Goal: Information Seeking & Learning: Learn about a topic

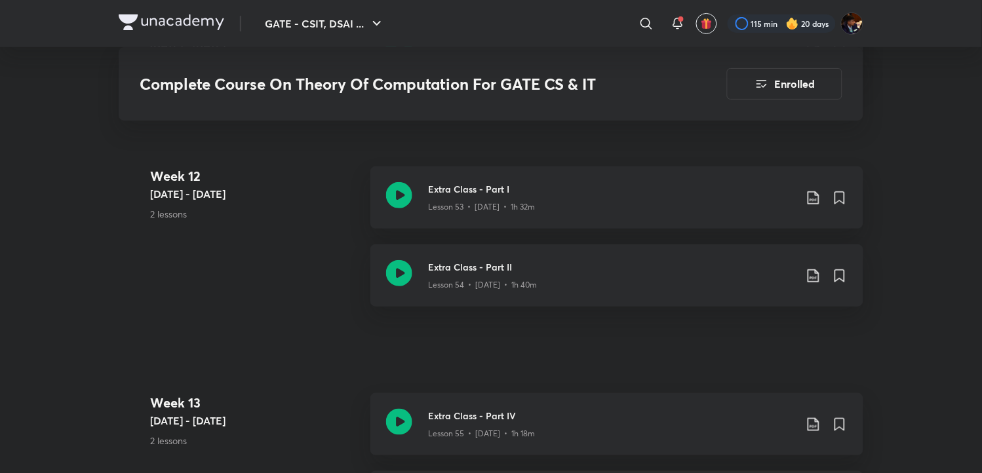
scroll to position [5677, 0]
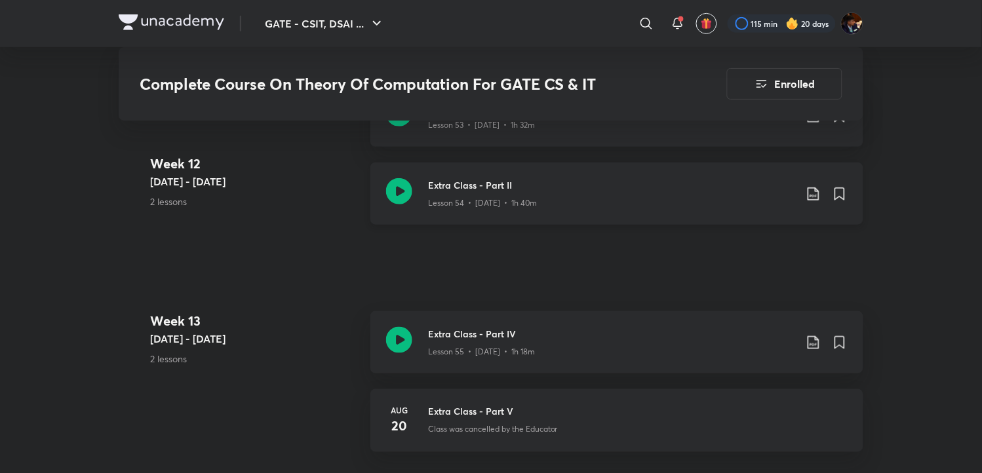
click at [815, 186] on icon at bounding box center [814, 194] width 16 height 16
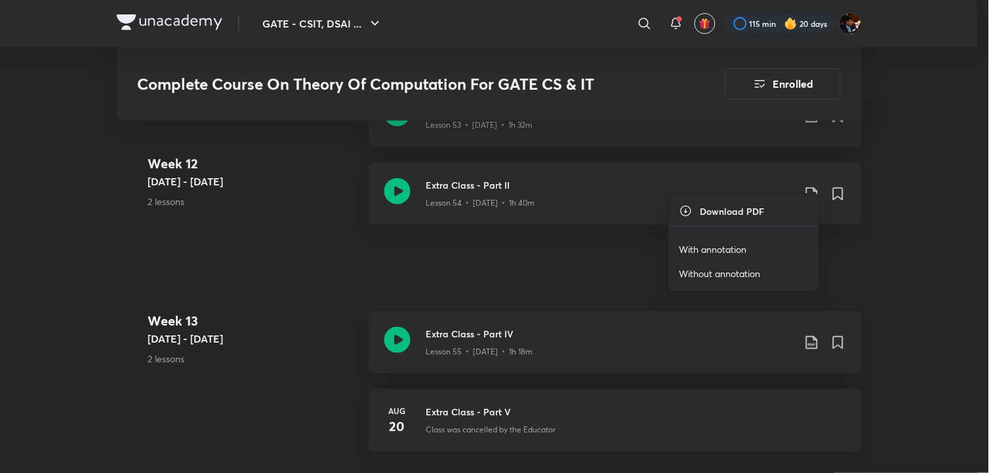
click at [715, 243] on p "With annotation" at bounding box center [713, 250] width 68 height 14
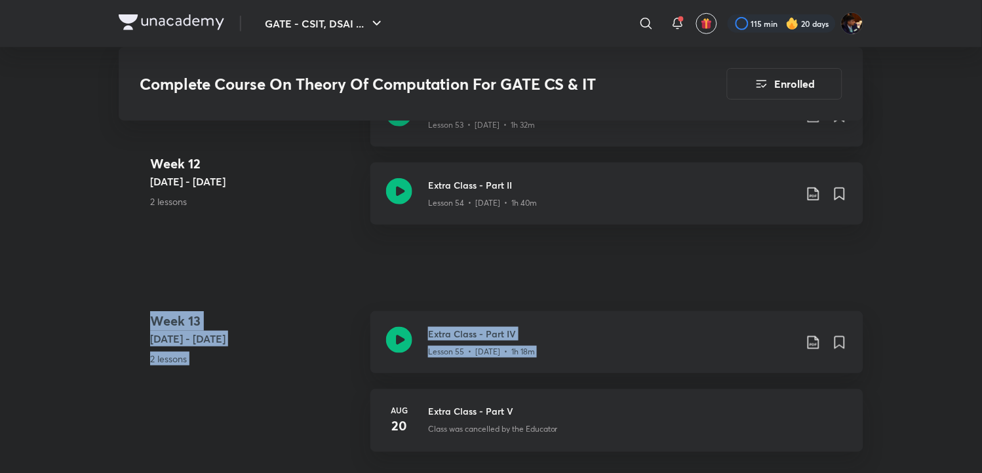
drag, startPoint x: 863, startPoint y: 245, endPoint x: 863, endPoint y: 260, distance: 15.1
drag, startPoint x: 863, startPoint y: 260, endPoint x: 916, endPoint y: 293, distance: 62.4
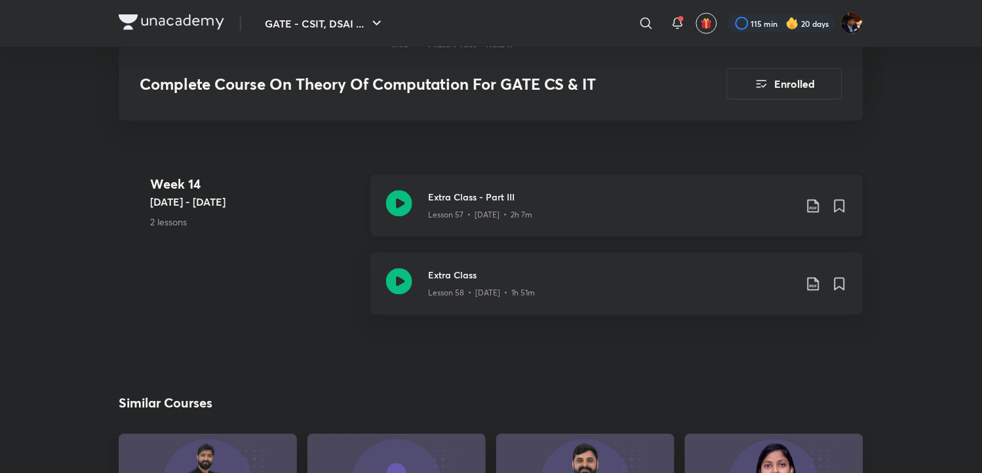
scroll to position [5823, 0]
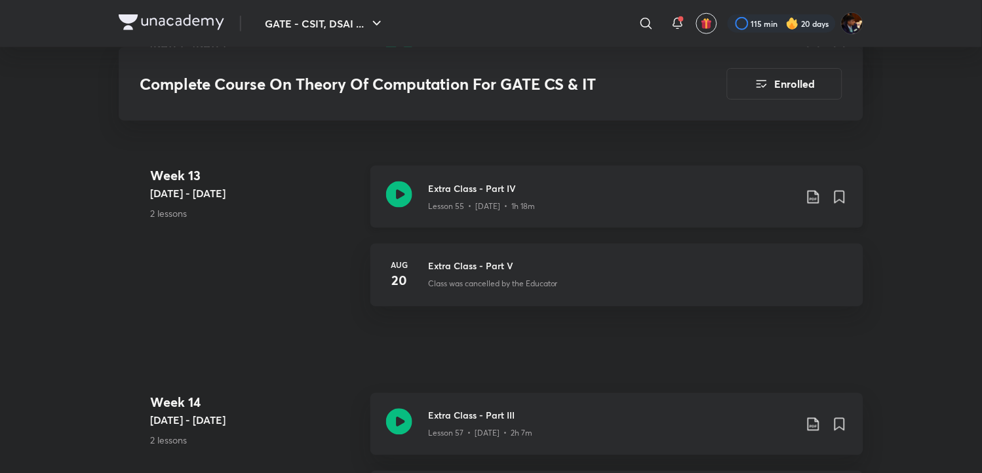
click at [810, 189] on icon at bounding box center [814, 197] width 16 height 16
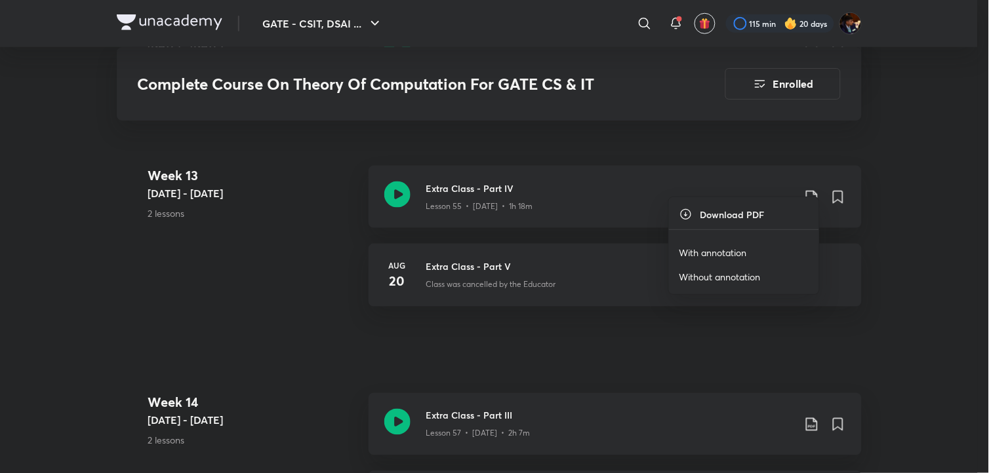
click at [726, 246] on p "With annotation" at bounding box center [713, 253] width 68 height 14
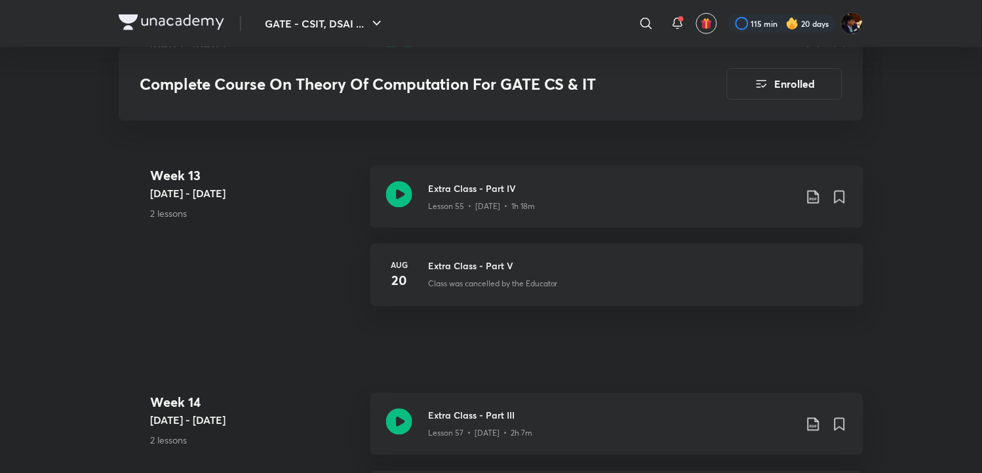
scroll to position [6041, 0]
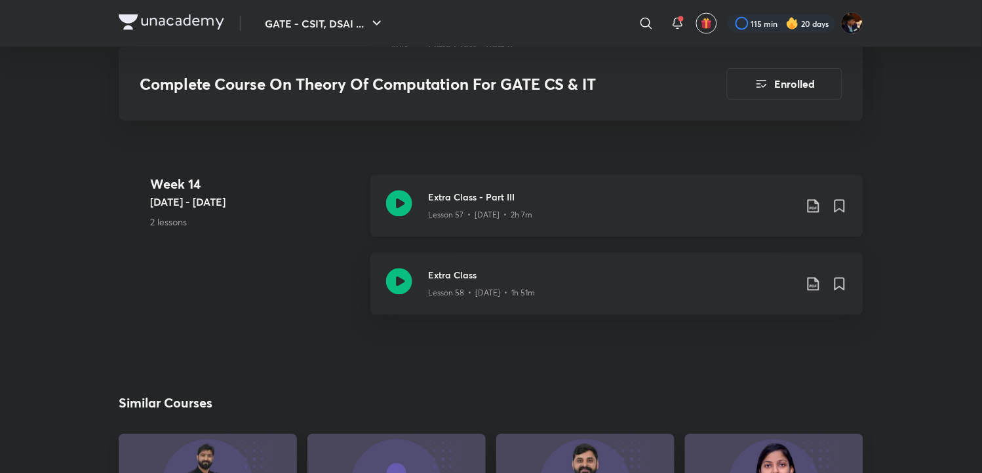
click at [814, 199] on icon at bounding box center [814, 207] width 16 height 16
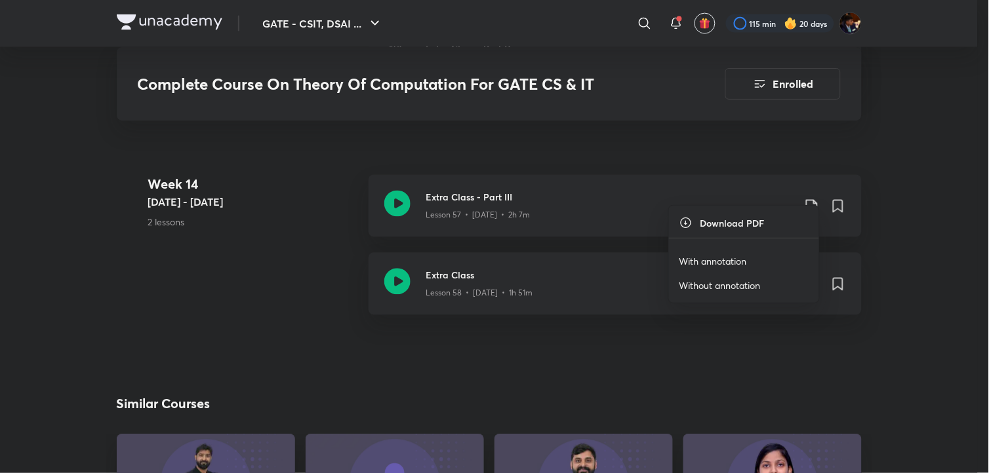
click at [683, 254] on p "With annotation" at bounding box center [713, 261] width 68 height 14
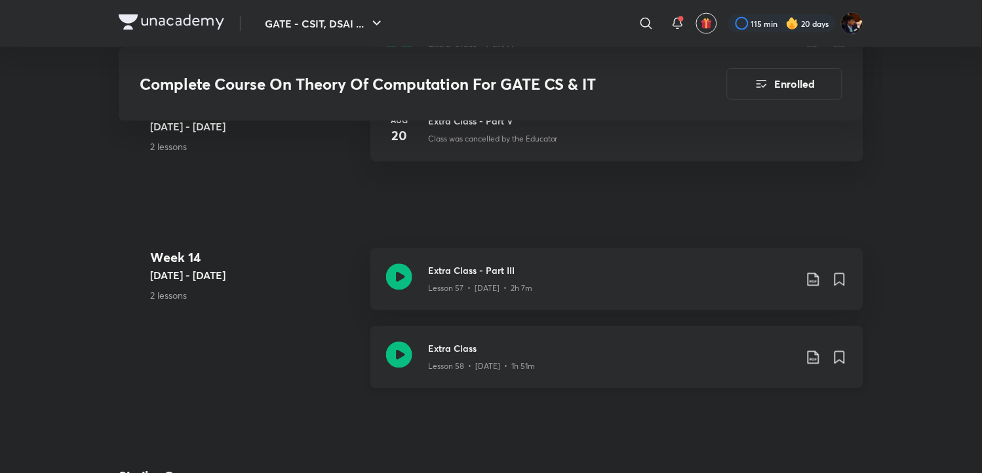
scroll to position [5968, 0]
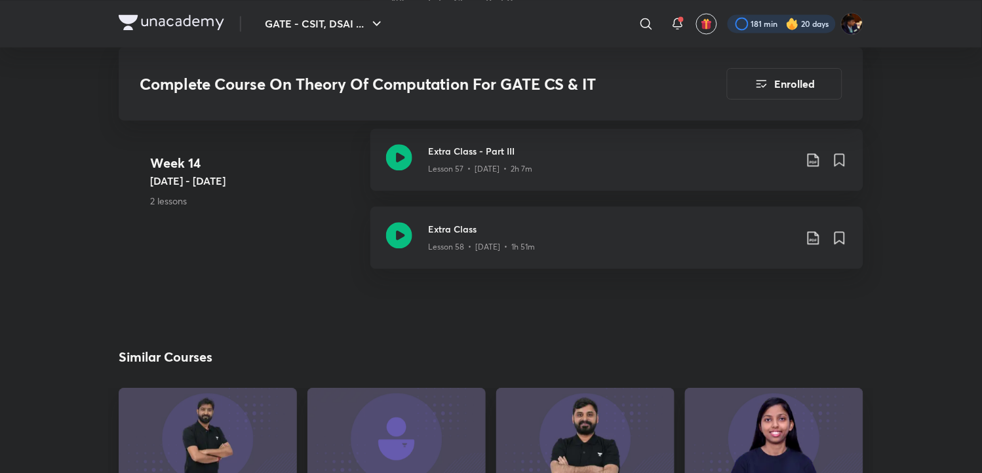
click at [808, 20] on div at bounding box center [782, 23] width 108 height 18
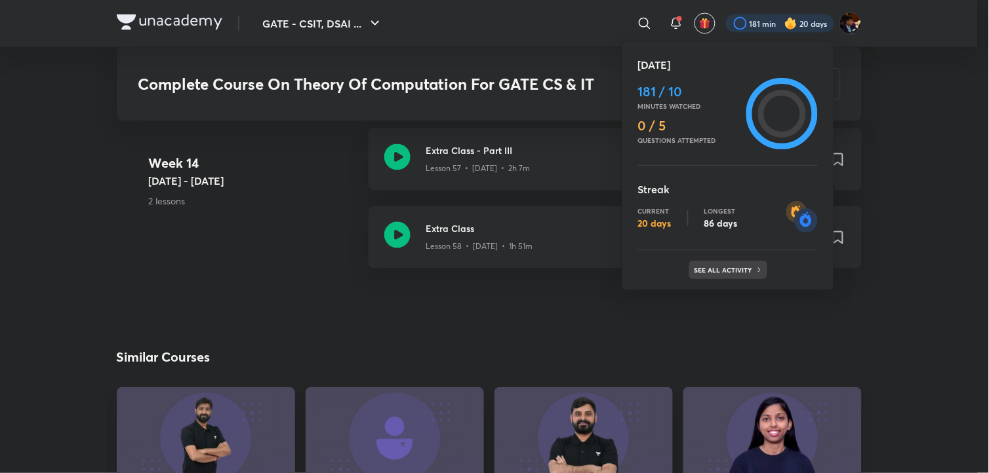
click at [730, 272] on p "See all activity" at bounding box center [724, 270] width 61 height 8
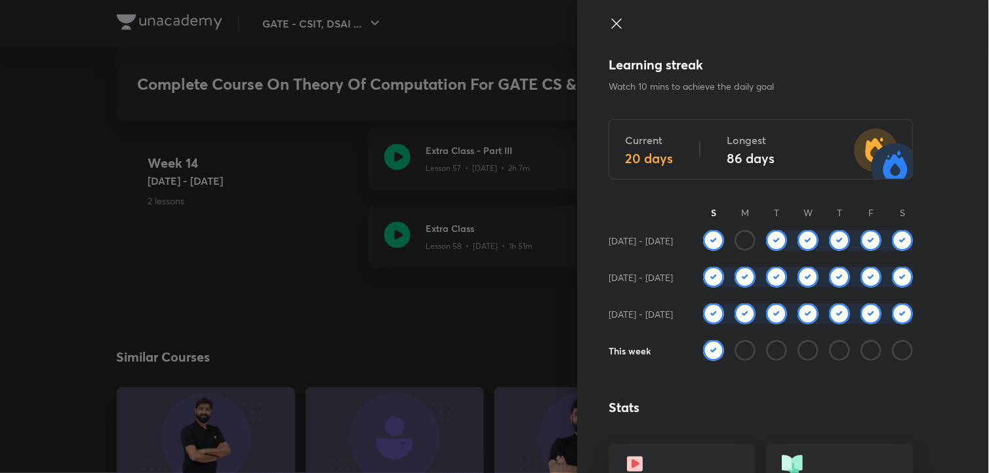
click at [609, 18] on icon at bounding box center [617, 24] width 16 height 16
